Goal: Communication & Community: Participate in discussion

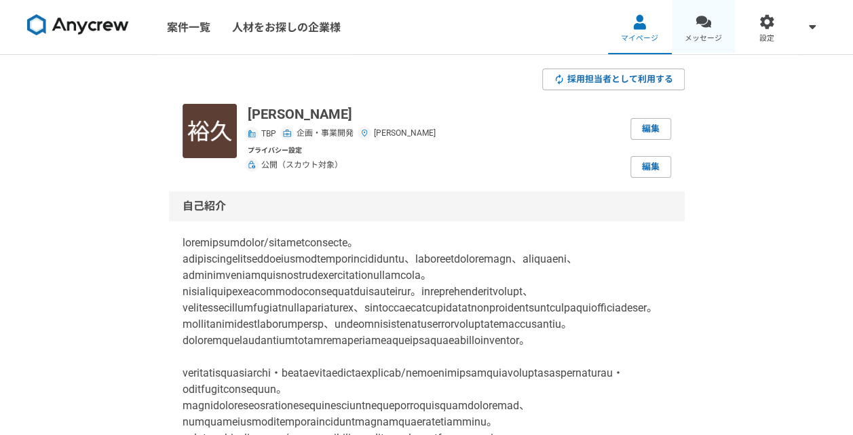
click at [710, 26] on div at bounding box center [704, 22] width 16 height 16
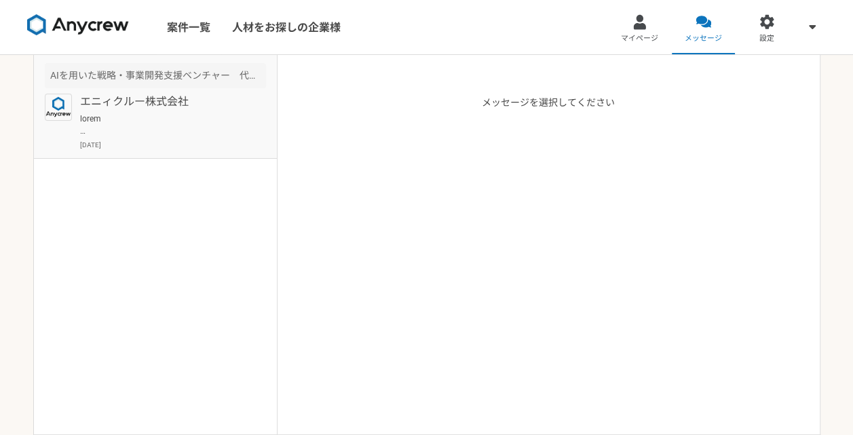
click at [153, 98] on p "エニィクルー株式会社" at bounding box center [164, 102] width 168 height 16
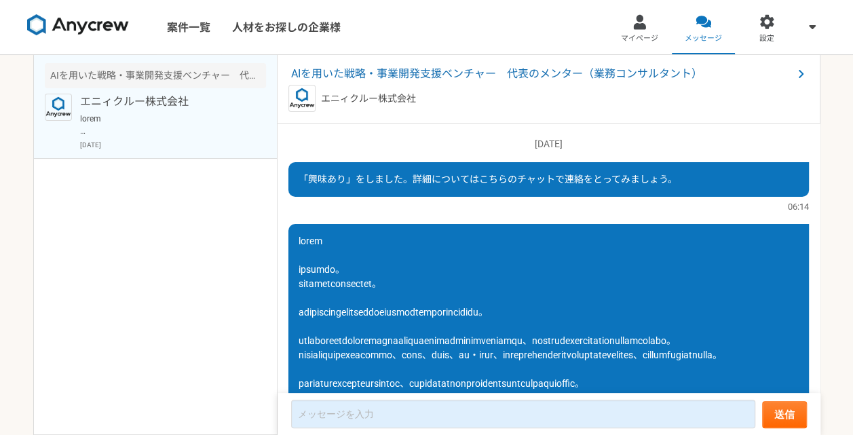
scroll to position [163, 0]
